Goal: Use online tool/utility: Utilize a website feature to perform a specific function

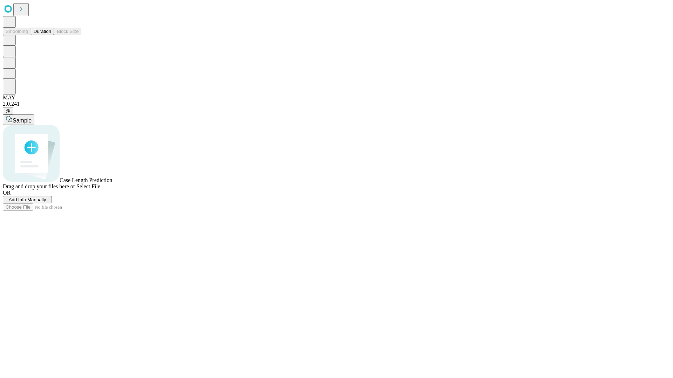
click at [51, 35] on button "Duration" at bounding box center [42, 31] width 23 height 7
click at [100, 190] on span "Select File" at bounding box center [88, 187] width 24 height 6
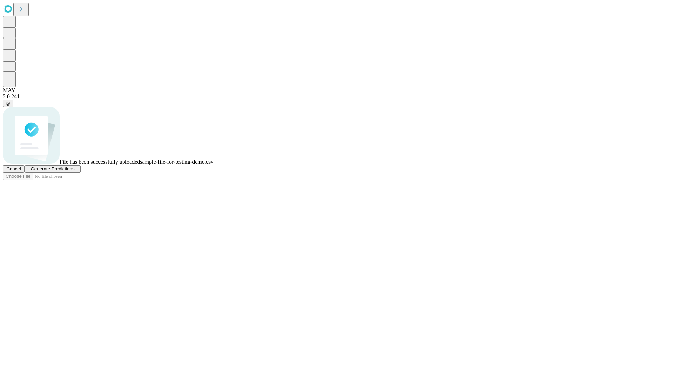
click at [74, 172] on span "Generate Predictions" at bounding box center [52, 168] width 44 height 5
